Goal: Transaction & Acquisition: Obtain resource

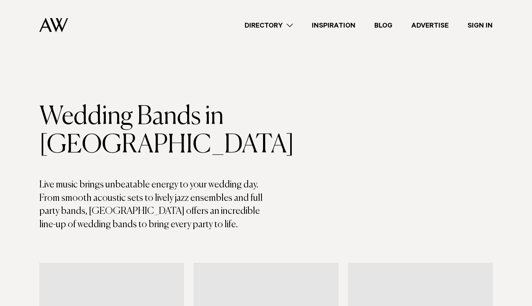
click at [47, 198] on p "Live music brings unbeatable energy to your wedding day. From smooth acoustic s…" at bounding box center [152, 204] width 227 height 53
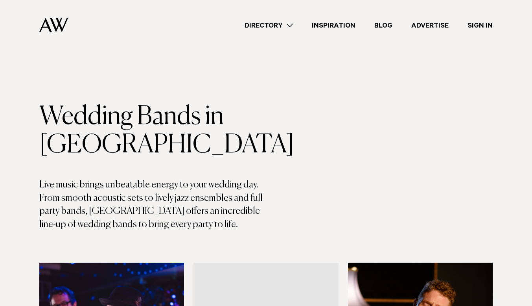
click at [47, 198] on p "Live music brings unbeatable energy to your wedding day. From smooth acoustic s…" at bounding box center [152, 204] width 227 height 53
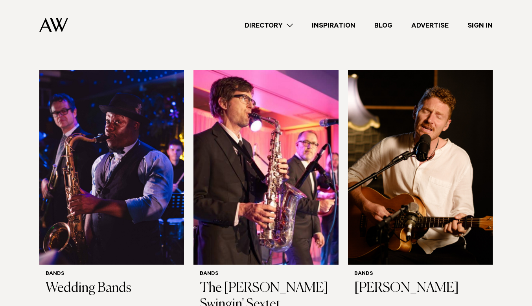
scroll to position [194, 0]
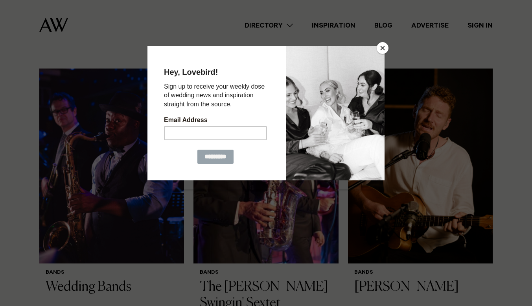
click at [382, 50] on button "Close" at bounding box center [383, 48] width 12 height 12
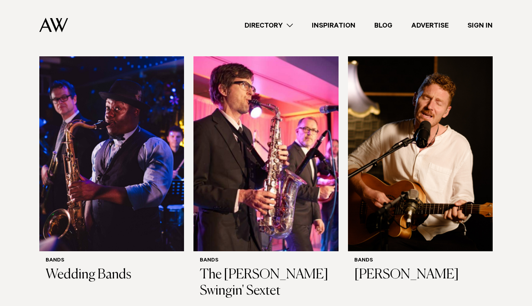
scroll to position [192, 0]
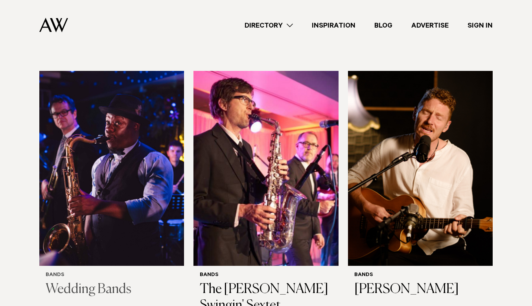
click at [77, 184] on img at bounding box center [111, 168] width 145 height 194
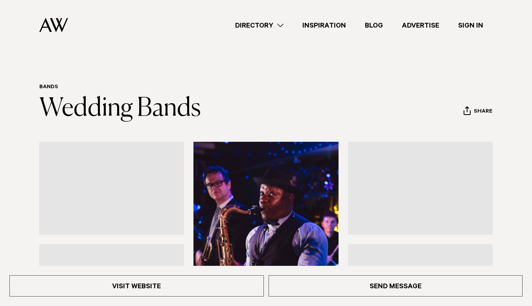
scroll to position [52, 0]
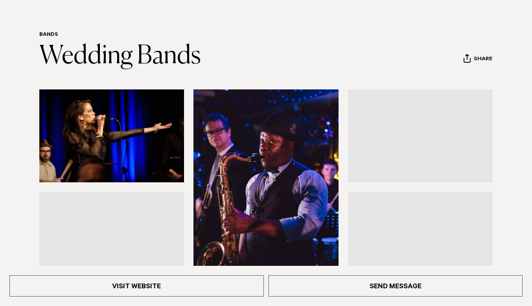
click at [15, 183] on div at bounding box center [266, 237] width 520 height 297
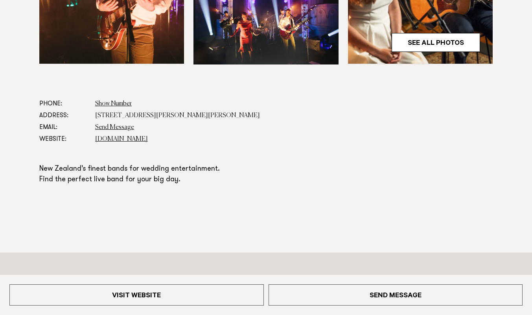
scroll to position [376, 0]
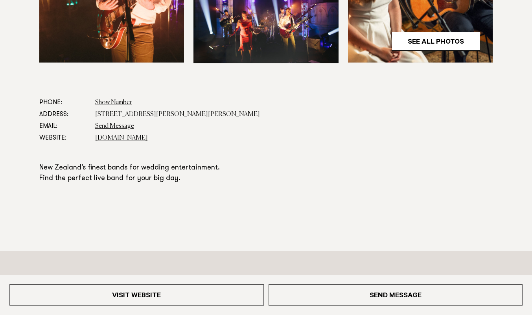
click at [146, 137] on link "[DOMAIN_NAME]" at bounding box center [121, 138] width 53 height 6
